Goal: Information Seeking & Learning: Learn about a topic

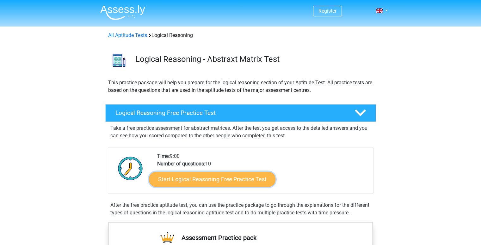
click at [203, 184] on link "Start Logical Reasoning Free Practice Test" at bounding box center [212, 179] width 127 height 15
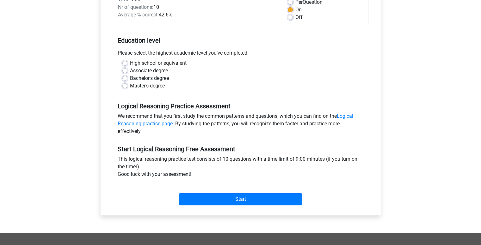
scroll to position [100, 0]
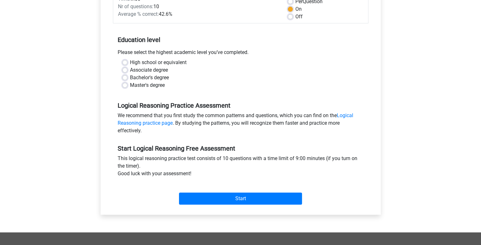
click at [149, 78] on label "Bachelor's degree" at bounding box center [149, 78] width 39 height 8
click at [127, 78] on input "Bachelor's degree" at bounding box center [124, 77] width 5 height 6
radio input "true"
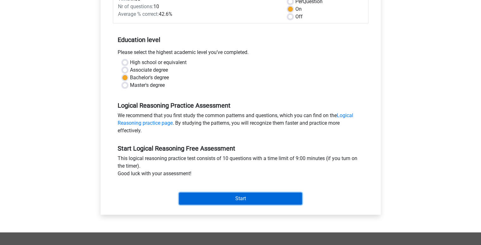
click at [221, 201] on input "Start" at bounding box center [240, 199] width 123 height 12
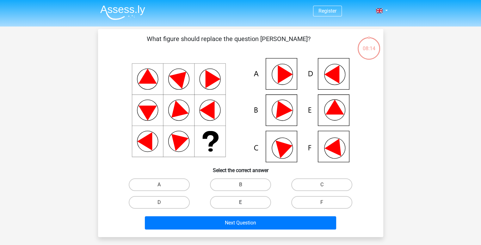
click at [252, 205] on label "E" at bounding box center [240, 202] width 61 height 13
click at [244, 205] on input "E" at bounding box center [242, 205] width 4 height 4
radio input "true"
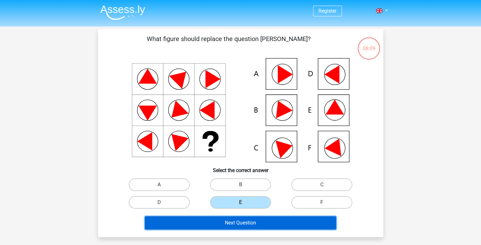
click at [249, 225] on button "Next Question" at bounding box center [240, 223] width 191 height 13
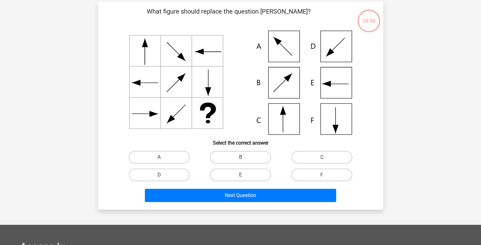
scroll to position [29, 0]
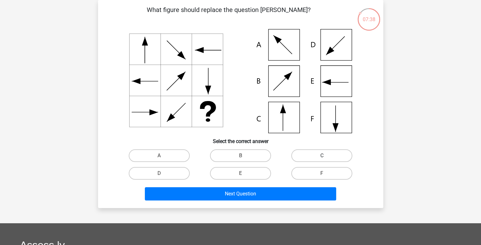
click at [315, 154] on label "C" at bounding box center [321, 156] width 61 height 13
click at [322, 156] on input "C" at bounding box center [324, 158] width 4 height 4
radio input "true"
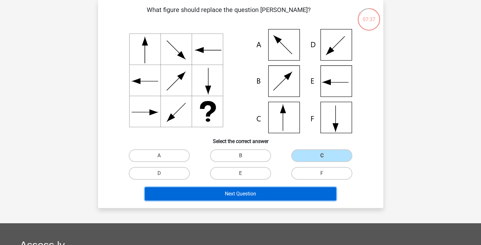
click at [288, 192] on button "Next Question" at bounding box center [240, 194] width 191 height 13
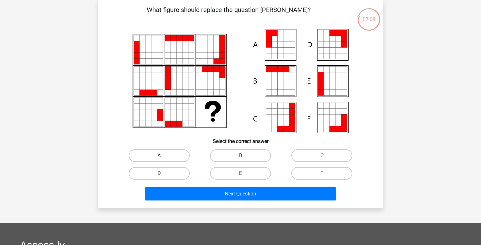
click at [163, 151] on label "A" at bounding box center [159, 156] width 61 height 13
click at [163, 156] on input "A" at bounding box center [161, 158] width 4 height 4
radio input "true"
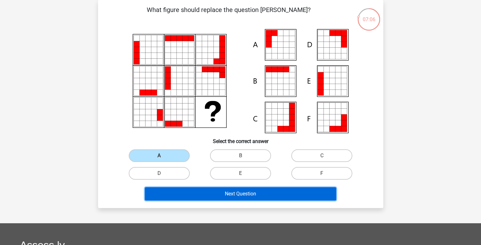
click at [235, 194] on button "Next Question" at bounding box center [240, 194] width 191 height 13
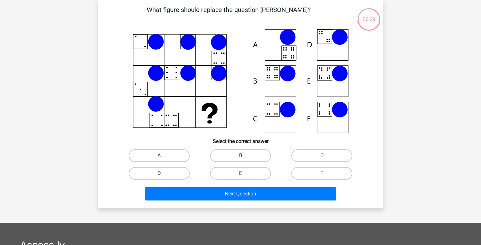
click at [159, 136] on h6 "Select the correct answer" at bounding box center [240, 138] width 265 height 11
click at [175, 171] on label "D" at bounding box center [159, 173] width 61 height 13
click at [163, 174] on input "D" at bounding box center [161, 176] width 4 height 4
radio input "true"
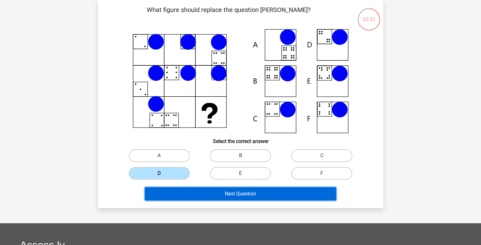
click at [201, 194] on button "Next Question" at bounding box center [240, 194] width 191 height 13
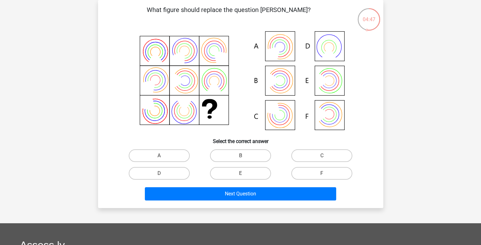
click at [287, 50] on icon at bounding box center [279, 47] width 21 height 21
click at [179, 157] on label "A" at bounding box center [159, 156] width 61 height 13
click at [163, 157] on input "A" at bounding box center [161, 158] width 4 height 4
radio input "true"
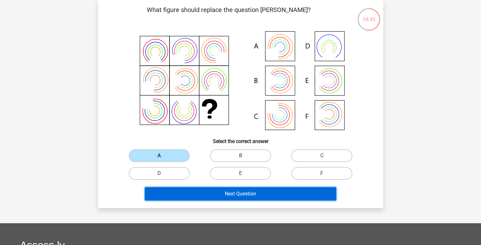
click at [223, 188] on button "Next Question" at bounding box center [240, 194] width 191 height 13
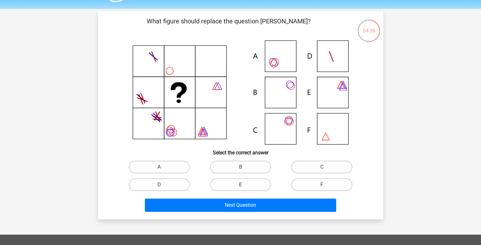
scroll to position [16, 0]
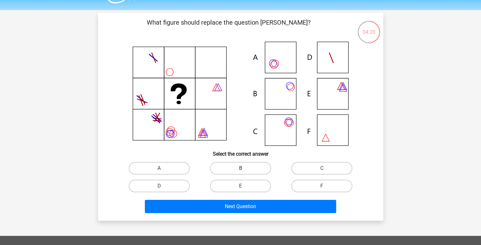
click at [251, 164] on label "B" at bounding box center [240, 168] width 61 height 13
click at [244, 169] on input "B" at bounding box center [242, 171] width 4 height 4
radio input "true"
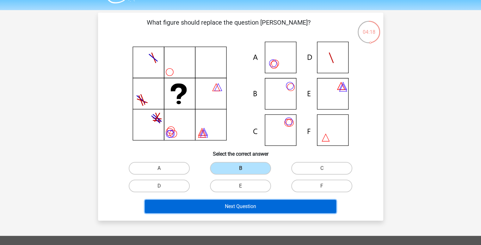
click at [268, 204] on button "Next Question" at bounding box center [240, 206] width 191 height 13
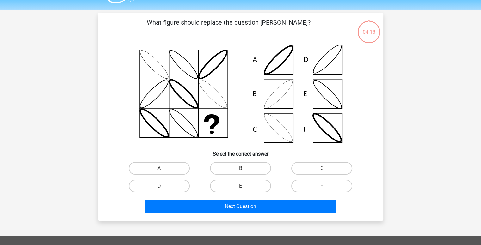
scroll to position [29, 0]
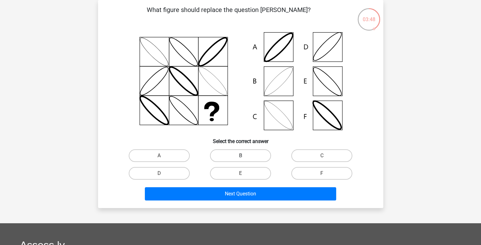
click at [247, 156] on label "B" at bounding box center [240, 156] width 61 height 13
click at [244, 156] on input "B" at bounding box center [242, 158] width 4 height 4
radio input "true"
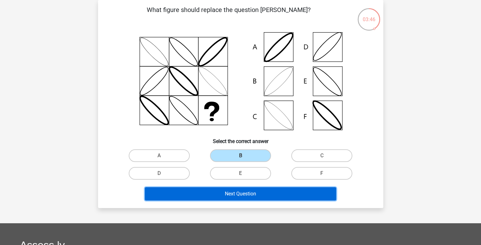
click at [258, 194] on button "Next Question" at bounding box center [240, 194] width 191 height 13
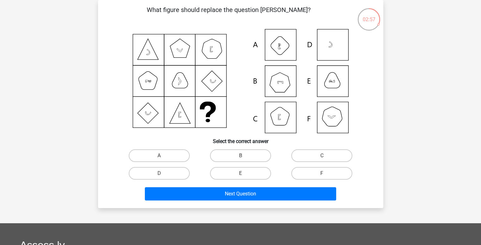
click at [338, 84] on icon at bounding box center [240, 81] width 255 height 104
click at [245, 176] on label "E" at bounding box center [240, 173] width 61 height 13
click at [244, 176] on input "E" at bounding box center [242, 176] width 4 height 4
radio input "true"
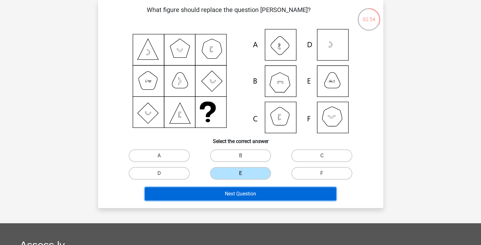
click at [254, 195] on button "Next Question" at bounding box center [240, 194] width 191 height 13
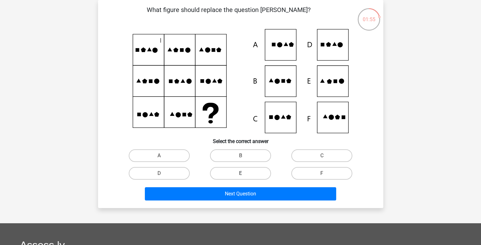
click at [245, 172] on label "E" at bounding box center [240, 173] width 61 height 13
click at [244, 174] on input "E" at bounding box center [242, 176] width 4 height 4
radio input "true"
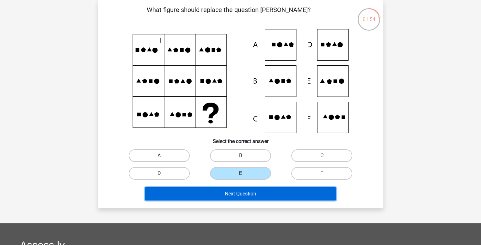
click at [250, 195] on button "Next Question" at bounding box center [240, 194] width 191 height 13
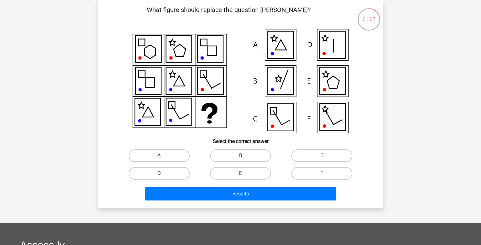
click at [252, 172] on label "E" at bounding box center [240, 173] width 61 height 13
click at [244, 174] on input "E" at bounding box center [242, 176] width 4 height 4
radio input "true"
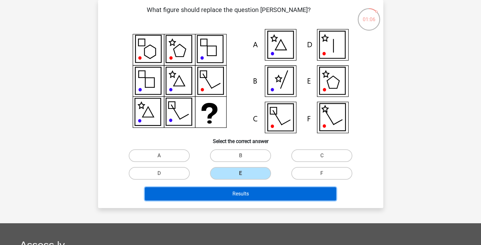
click at [255, 192] on button "Results" at bounding box center [240, 194] width 191 height 13
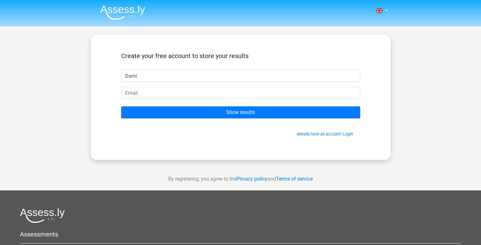
type input "Dami"
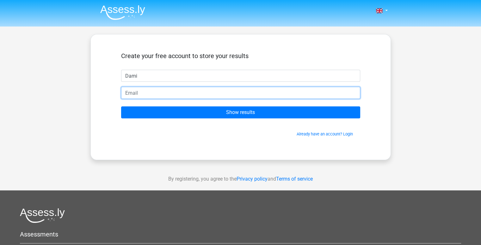
click at [142, 91] on input "email" at bounding box center [240, 93] width 239 height 12
type input "demiemarti@gmail.com"
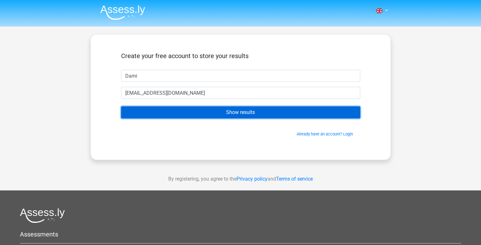
click at [174, 111] on input "Show results" at bounding box center [240, 113] width 239 height 12
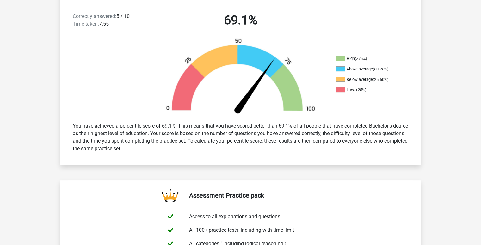
scroll to position [168, 0]
